Goal: Transaction & Acquisition: Book appointment/travel/reservation

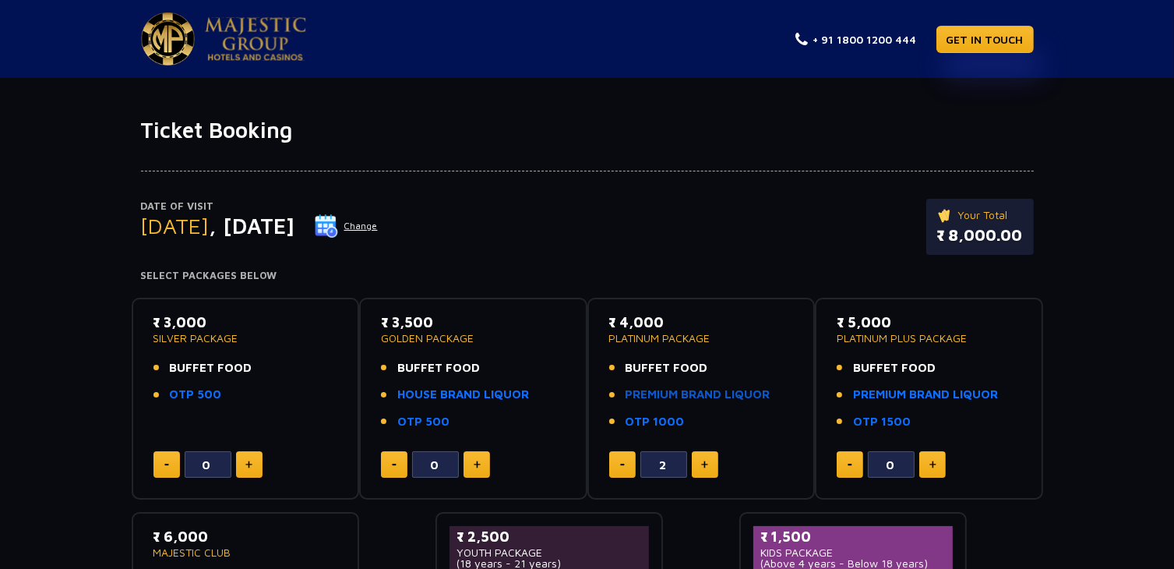
click at [721, 389] on link "PREMIUM BRAND LIQUOR" at bounding box center [697, 395] width 145 height 18
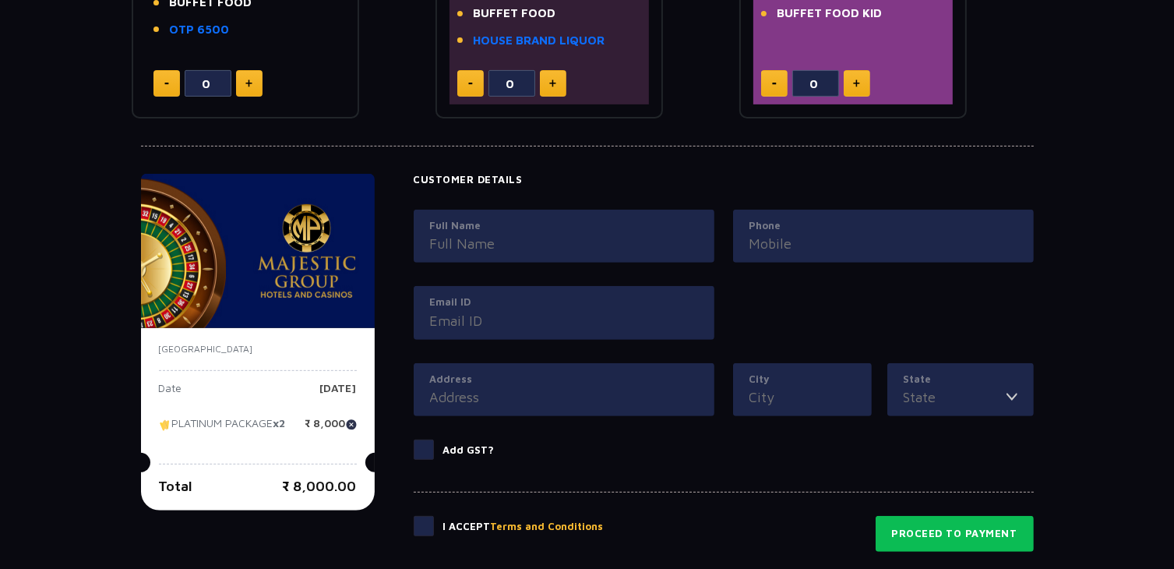
scroll to position [591, 0]
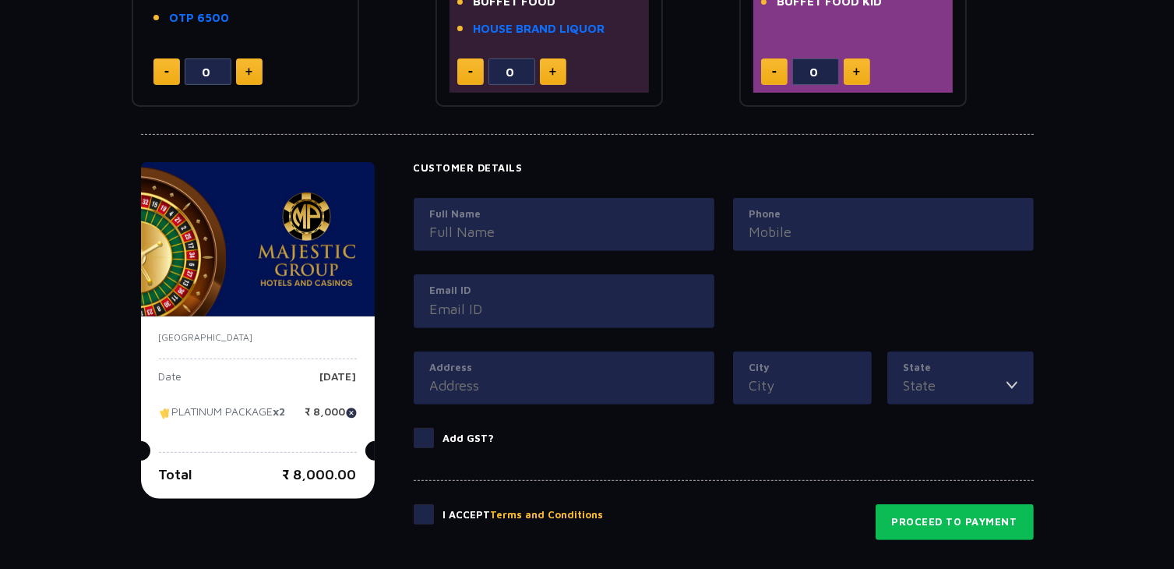
click at [595, 226] on input "Full Name" at bounding box center [564, 231] width 268 height 21
type input "uday"
type input "09030735547"
type input "[EMAIL_ADDRESS][DOMAIN_NAME]"
type input "[STREET_ADDRESS],[GEOGRAPHIC_DATA]"
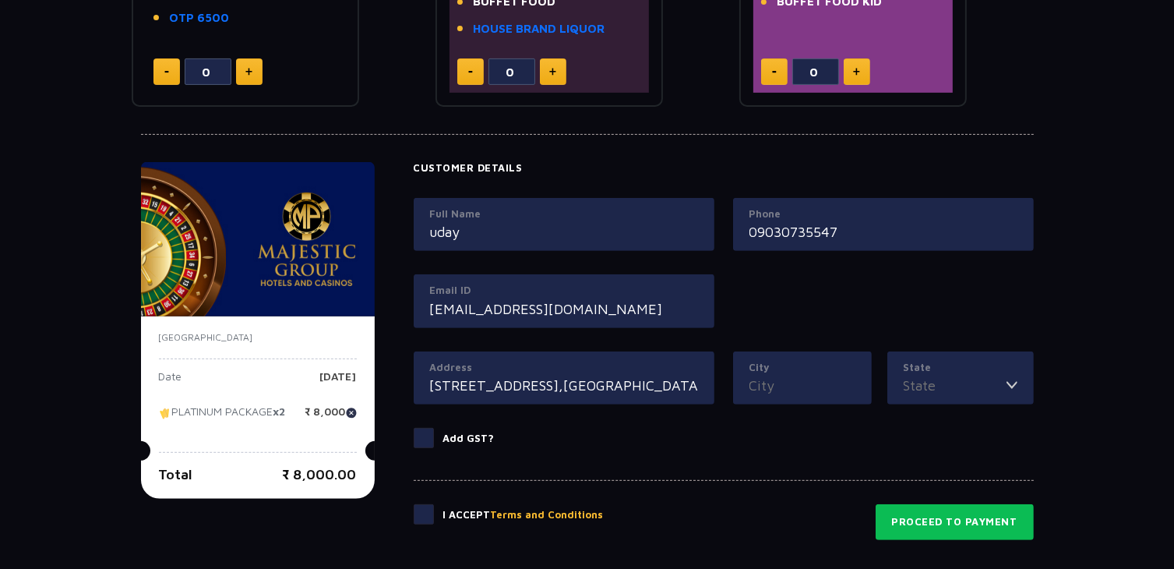
type input "[GEOGRAPHIC_DATA]"
type input "Telangana"
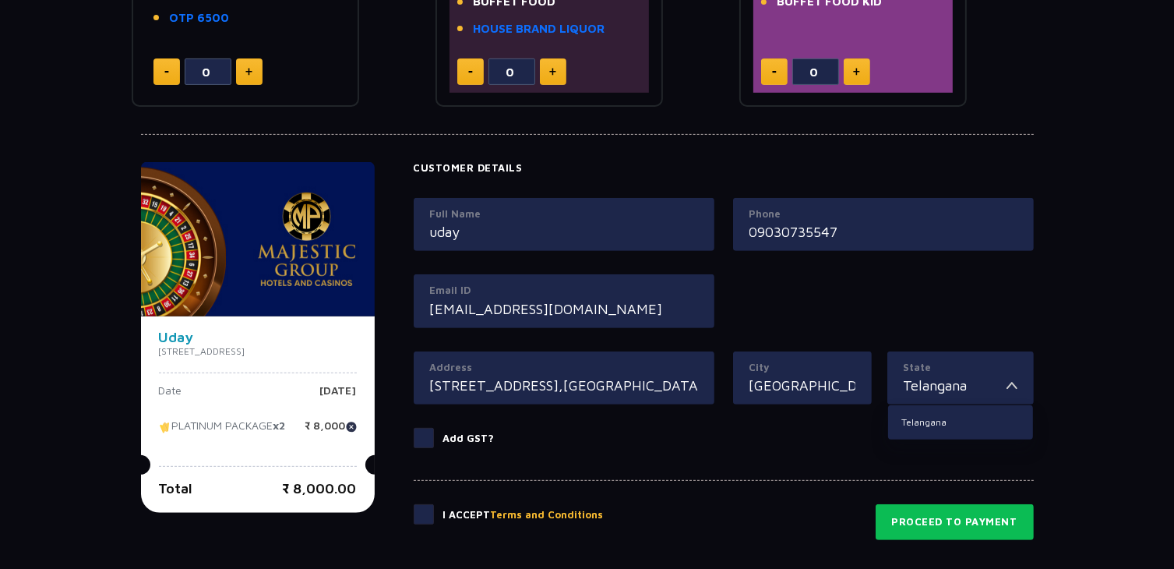
click at [759, 299] on div "Full Name [PERSON_NAME] Phone 09030735547 Email ID [EMAIL_ADDRESS][DOMAIN_NAME]" at bounding box center [723, 274] width 639 height 153
click at [766, 294] on div "Full Name [PERSON_NAME] Phone 09030735547 Email ID [EMAIL_ADDRESS][DOMAIN_NAME]" at bounding box center [723, 274] width 639 height 153
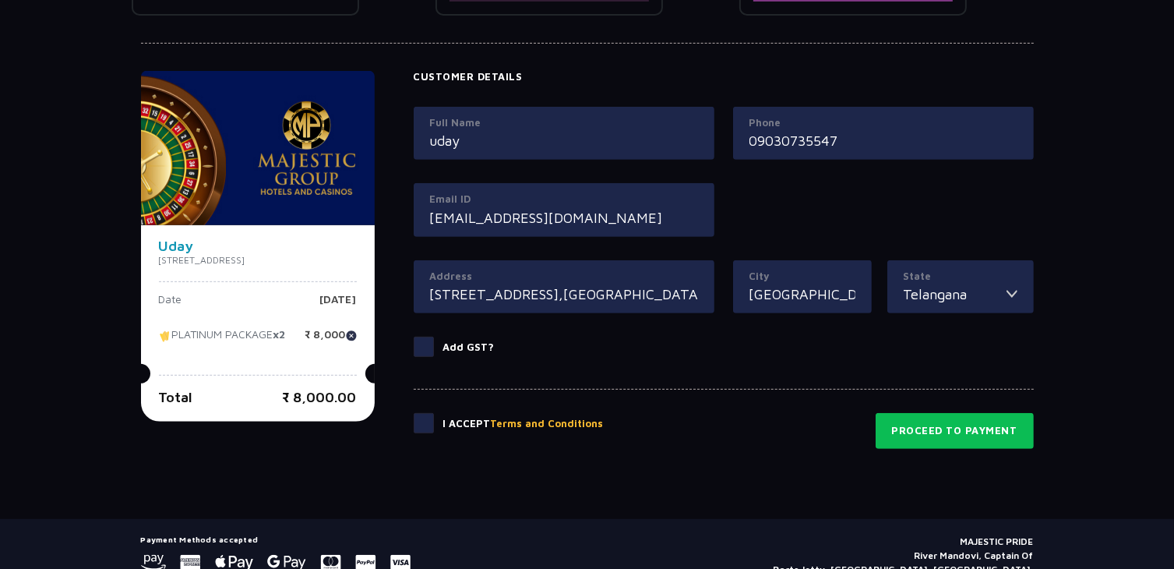
scroll to position [693, 0]
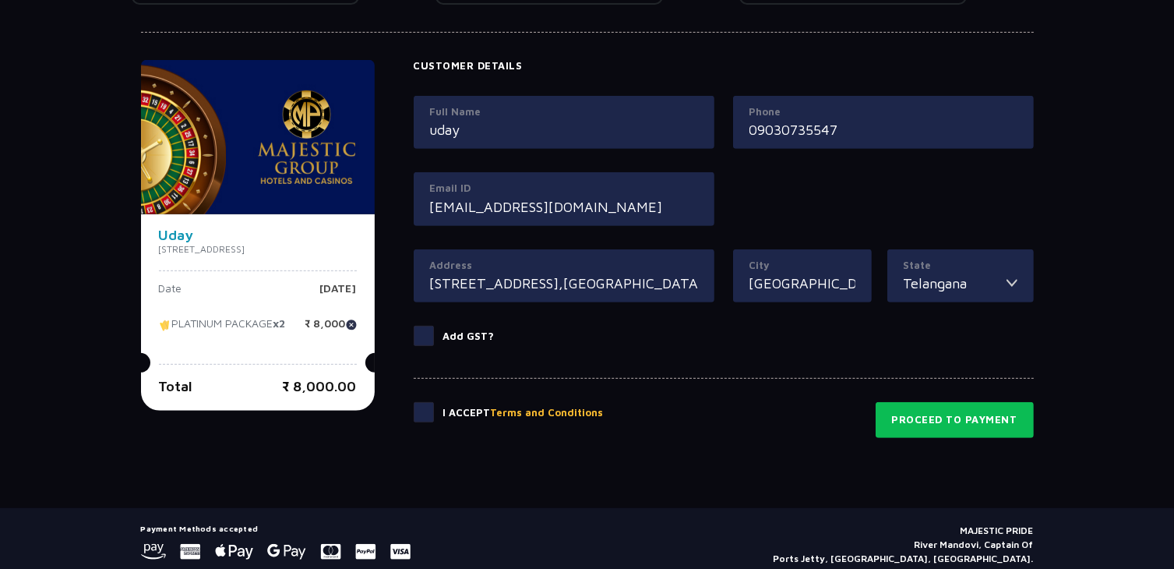
click at [830, 369] on form "Customer Details Full Name [PERSON_NAME] Phone 09030735547 Email ID [EMAIL_ADDR…" at bounding box center [724, 249] width 620 height 378
click at [434, 412] on span at bounding box center [424, 412] width 20 height 20
click at [0, 0] on input "checkbox" at bounding box center [0, 0] width 0 height 0
click at [931, 421] on button "Proceed to Payment" at bounding box center [954, 420] width 158 height 36
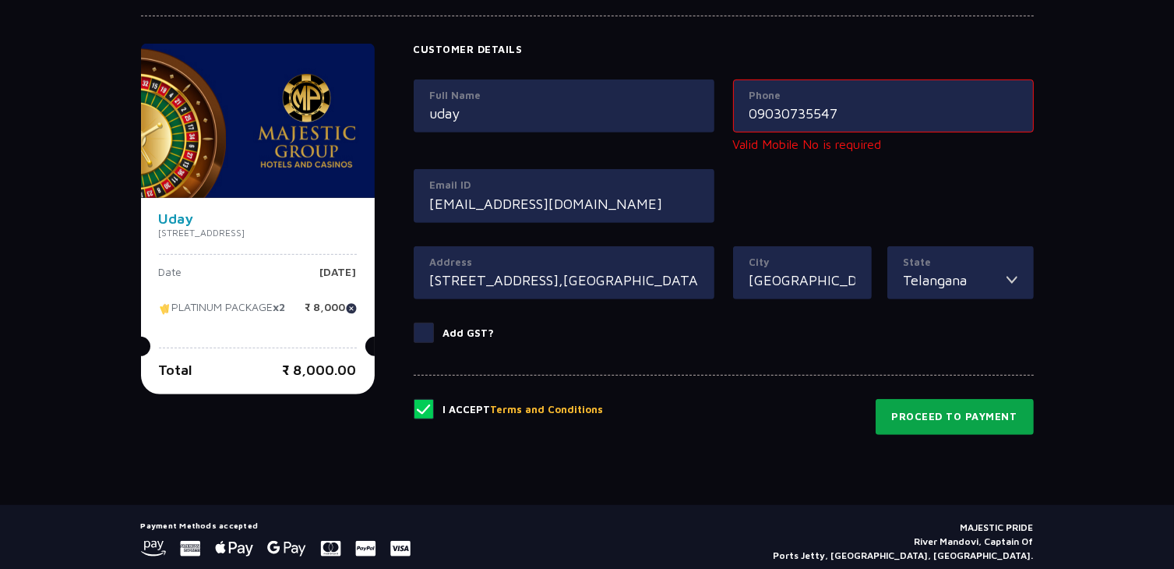
scroll to position [709, 0]
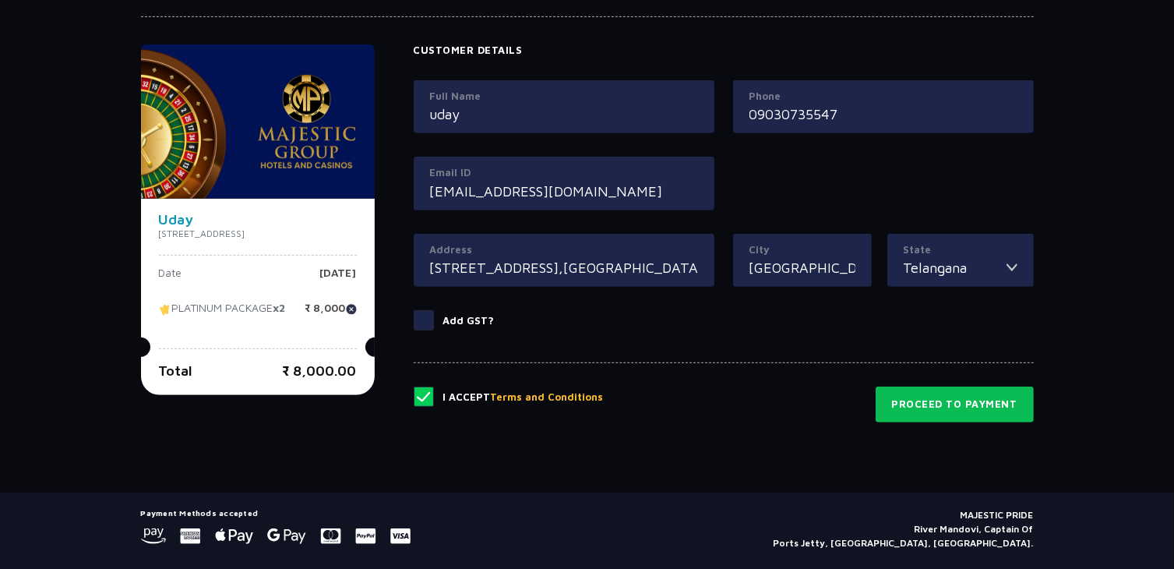
click at [768, 111] on input "09030735547" at bounding box center [883, 114] width 268 height 21
type input "9030735547"
click at [1028, 167] on div "Full Name [PERSON_NAME] Phone [PHONE_NUMBER] Email ID [EMAIL_ADDRESS][DOMAIN_NA…" at bounding box center [723, 156] width 639 height 153
click at [958, 399] on button "Proceed to Payment" at bounding box center [954, 404] width 158 height 36
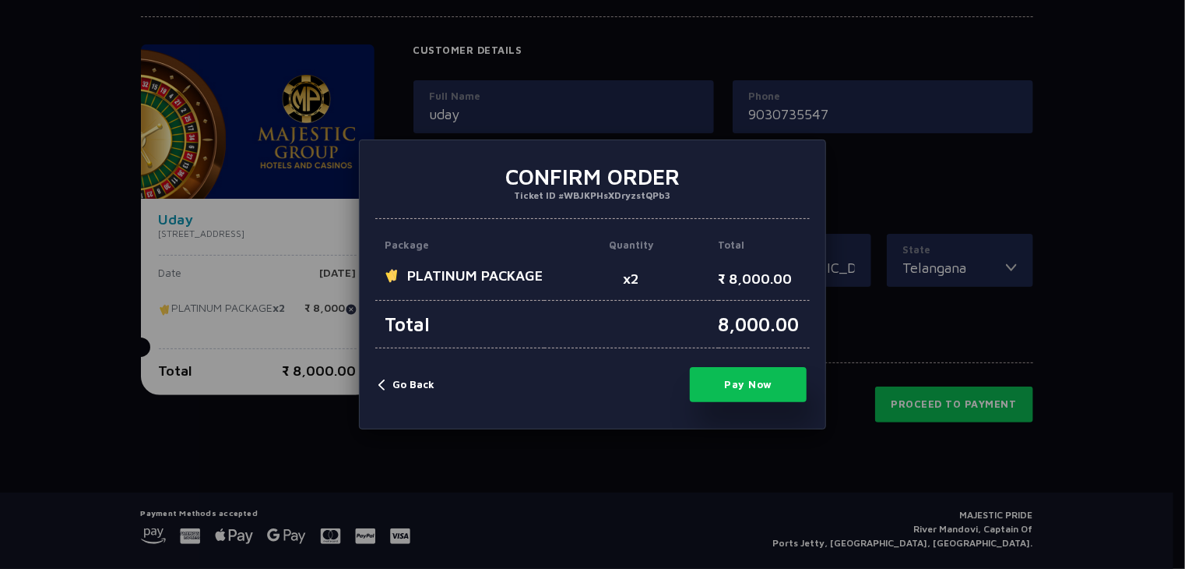
click at [410, 393] on button "Go Back" at bounding box center [407, 385] width 56 height 16
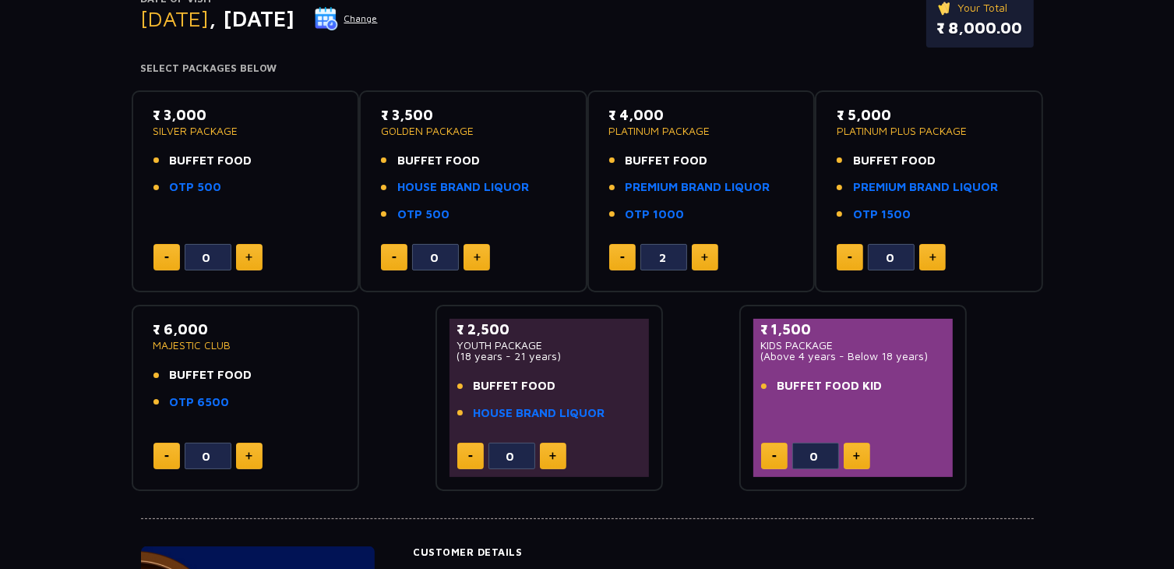
scroll to position [0, 0]
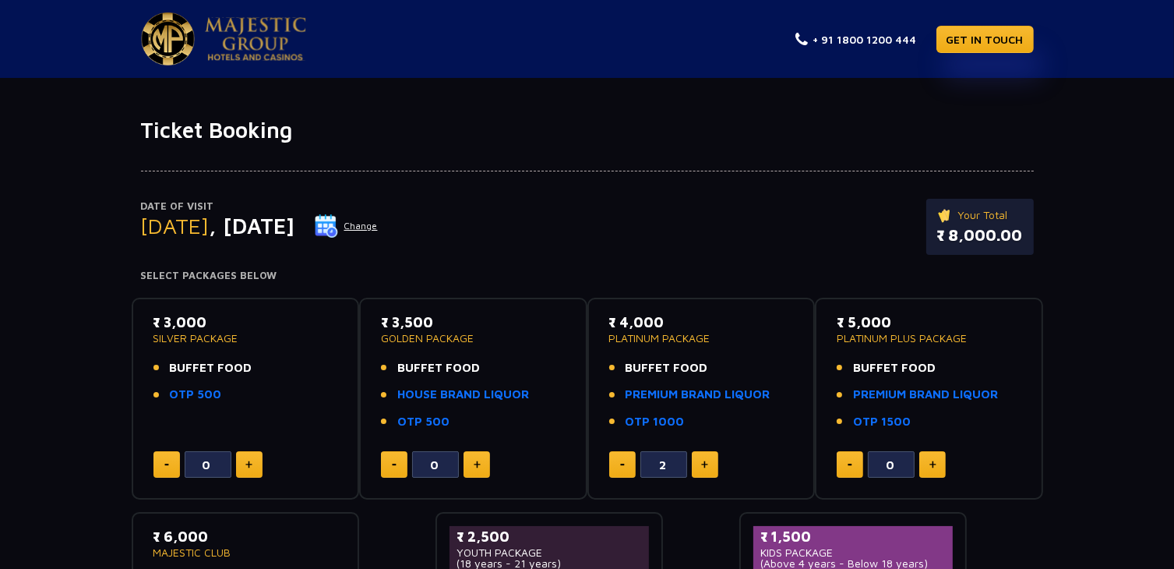
click at [379, 218] on button "Change" at bounding box center [346, 225] width 65 height 25
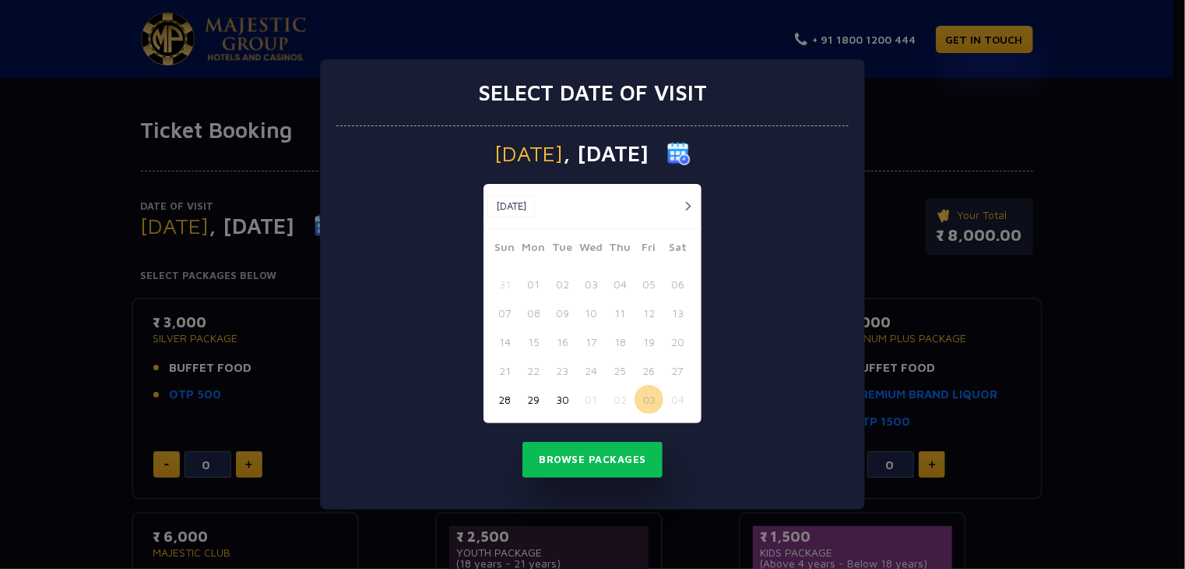
click at [684, 205] on button "button" at bounding box center [687, 205] width 19 height 19
click at [678, 280] on button "04" at bounding box center [678, 283] width 29 height 29
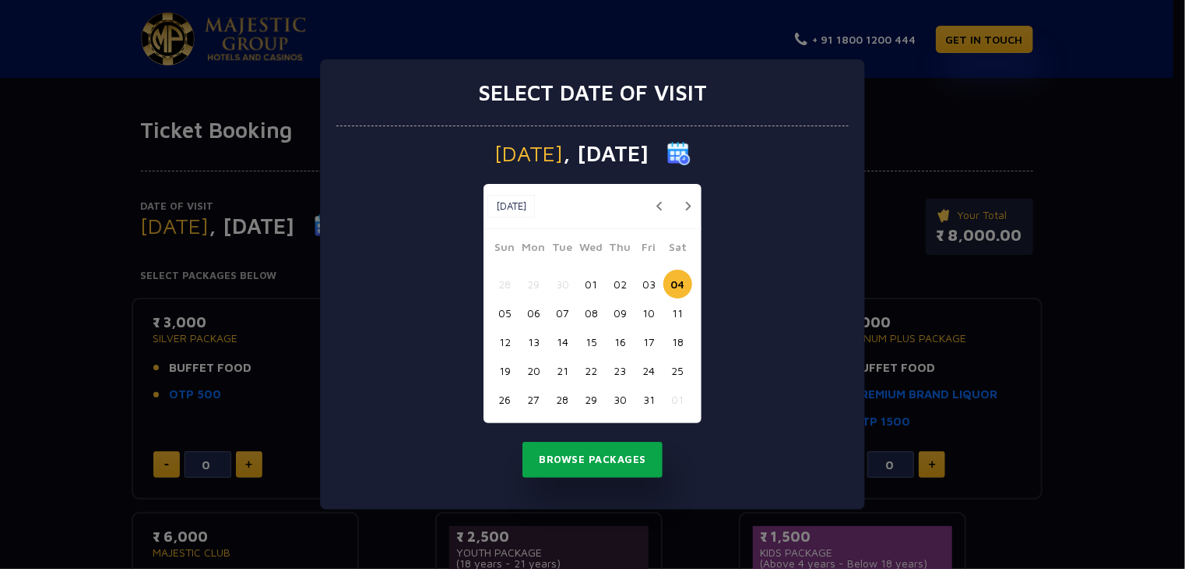
click at [584, 464] on button "Browse Packages" at bounding box center [593, 460] width 140 height 36
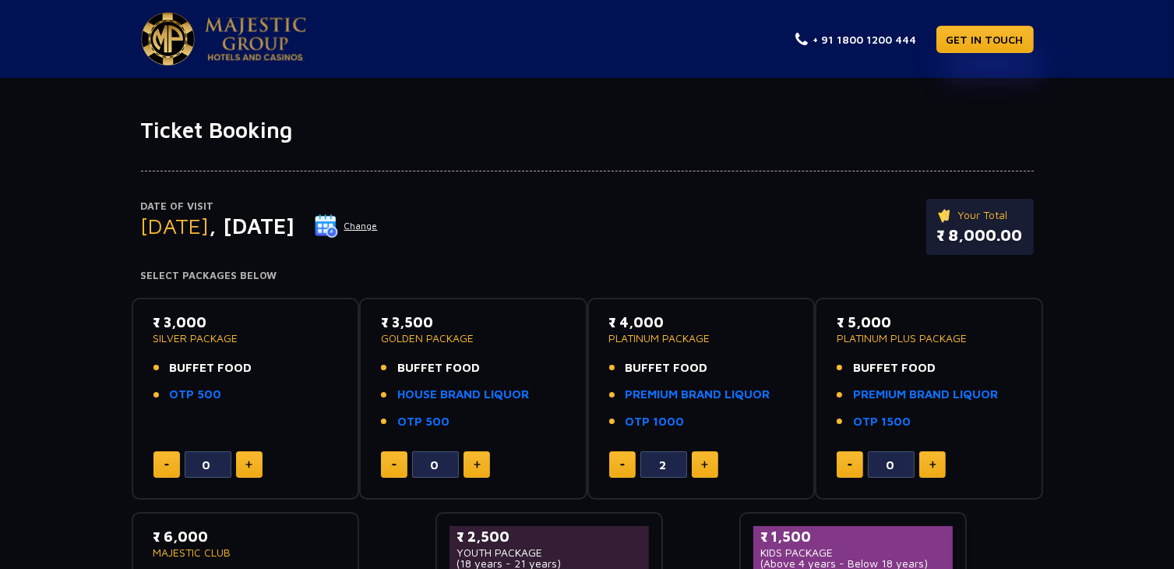
click at [651, 239] on div "Date of Visit [DATE] Change Your Total ₹ 8,000.00" at bounding box center [587, 235] width 893 height 72
drag, startPoint x: 651, startPoint y: 239, endPoint x: 284, endPoint y: 110, distance: 388.9
click at [379, 224] on button "Change" at bounding box center [346, 225] width 65 height 25
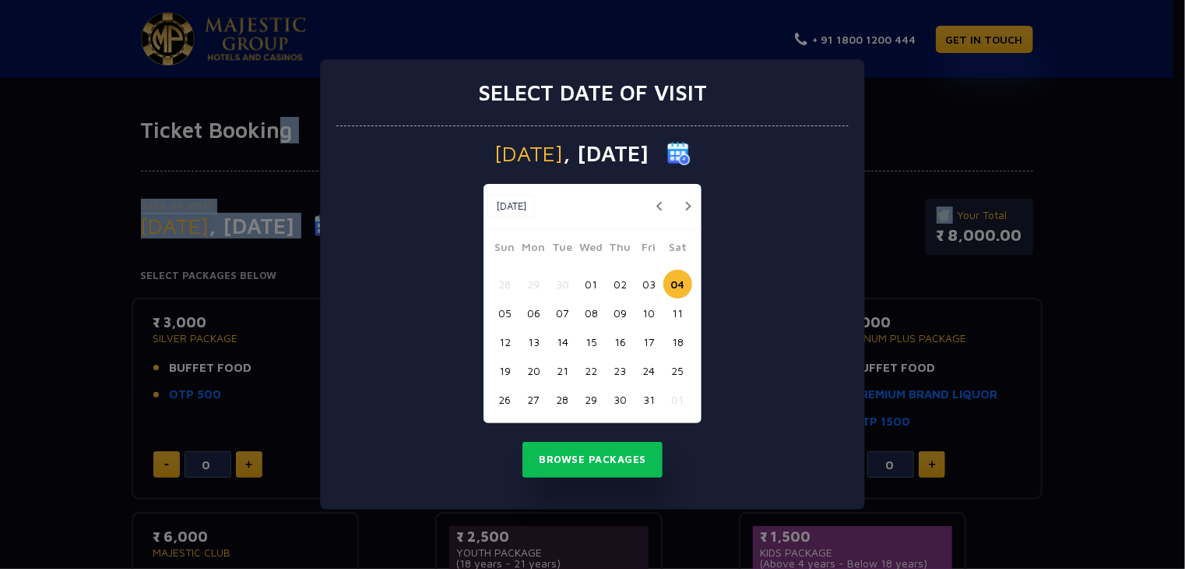
click at [532, 312] on button "06" at bounding box center [533, 312] width 29 height 29
click at [594, 453] on button "Browse Packages" at bounding box center [593, 460] width 140 height 36
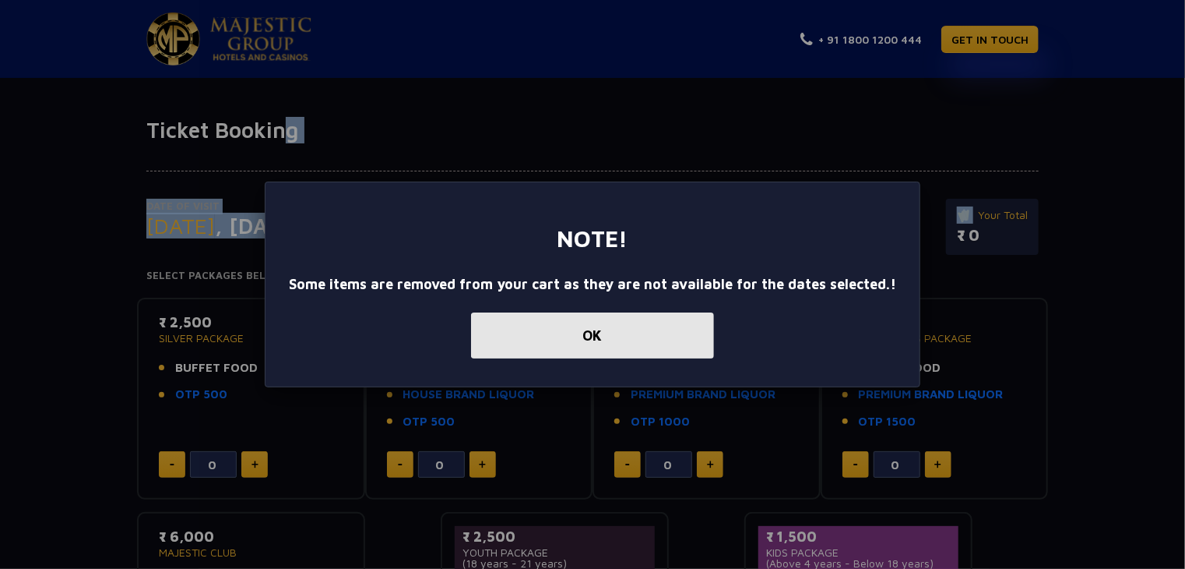
click at [642, 340] on button "OK" at bounding box center [592, 335] width 243 height 46
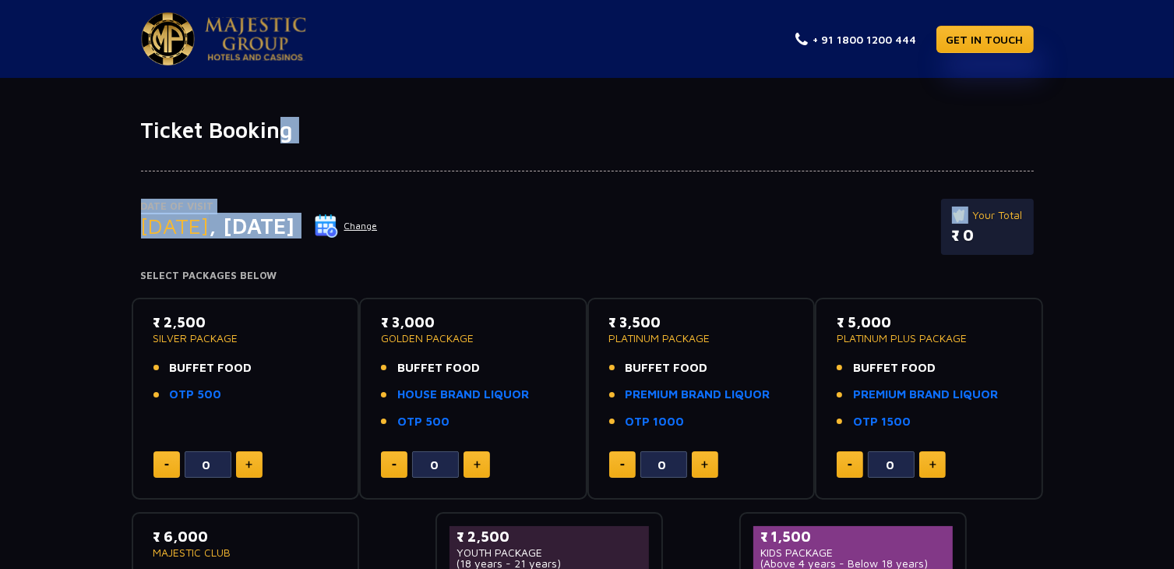
drag, startPoint x: 679, startPoint y: 317, endPoint x: 611, endPoint y: 309, distance: 69.0
click at [611, 309] on div "₹ 3,500 PLATINUM PACKAGE BUFFET FOOD PREMIUM BRAND LIQUOR OTP 1000 0" at bounding box center [701, 399] width 228 height 202
click at [709, 230] on div "Date of Visit [DATE] Change Your Total ₹ 0" at bounding box center [587, 235] width 893 height 72
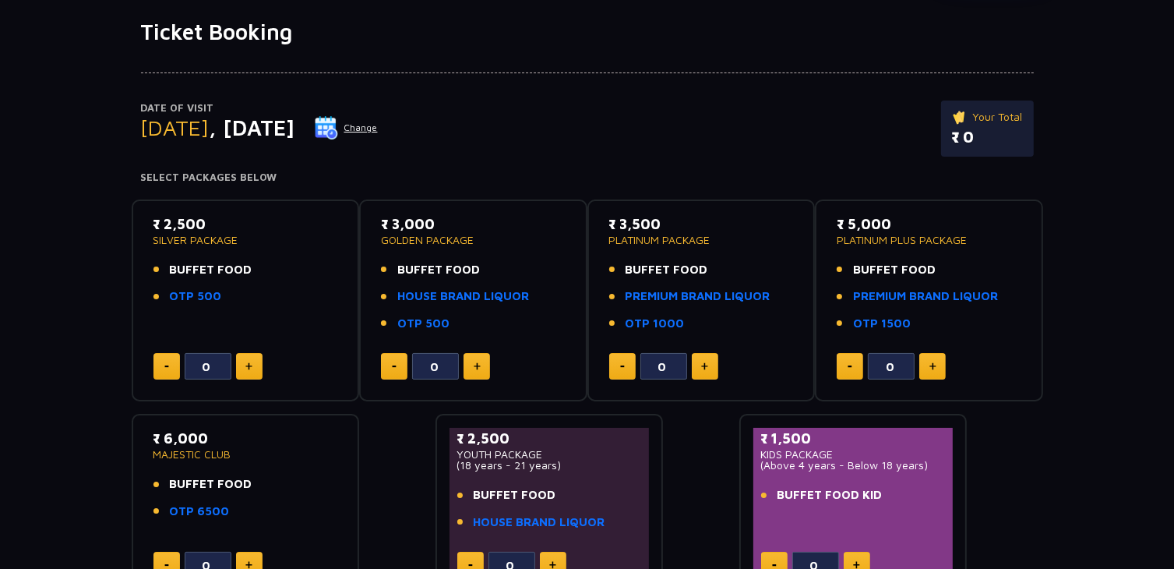
scroll to position [97, 0]
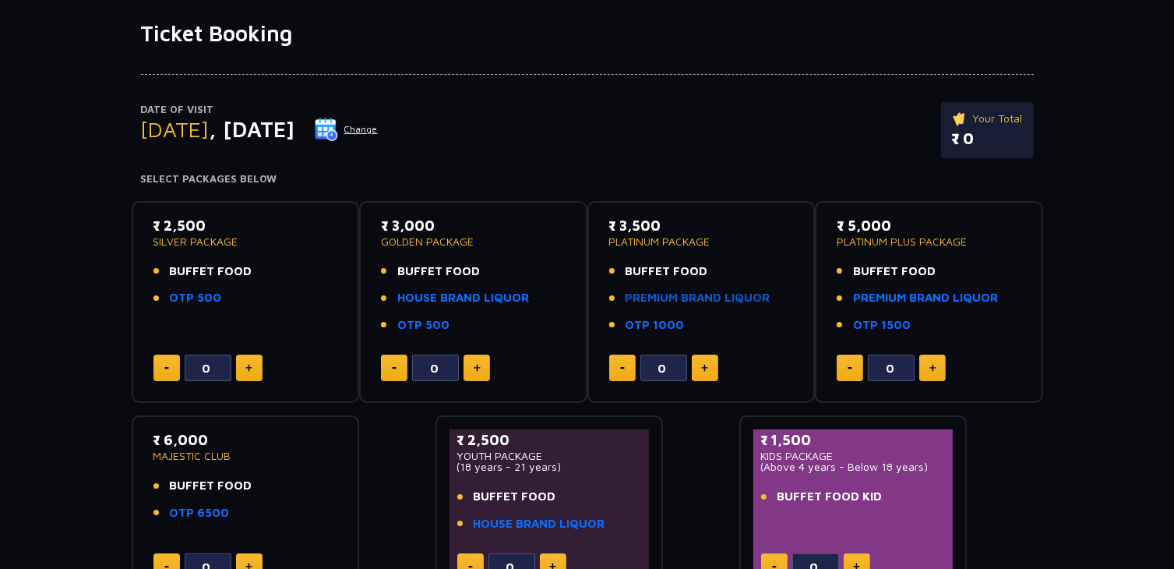
click at [691, 294] on link "PREMIUM BRAND LIQUOR" at bounding box center [697, 298] width 145 height 18
click at [741, 144] on div "Date of Visit [DATE] Change Your Total ₹ 0" at bounding box center [587, 138] width 893 height 72
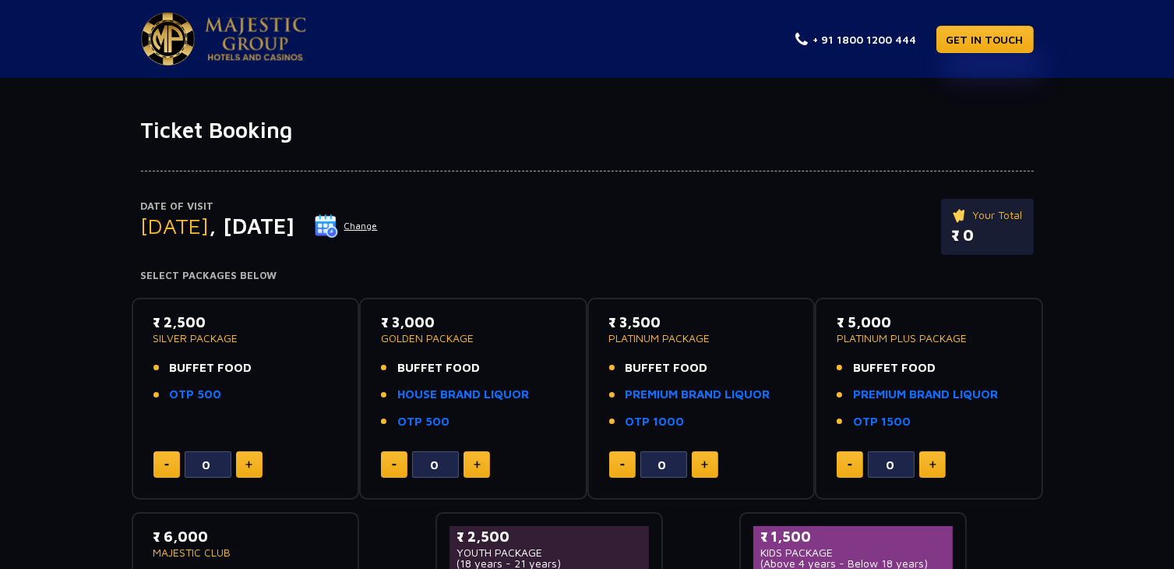
click at [248, 35] on img at bounding box center [255, 39] width 101 height 44
